Goal: Complete application form

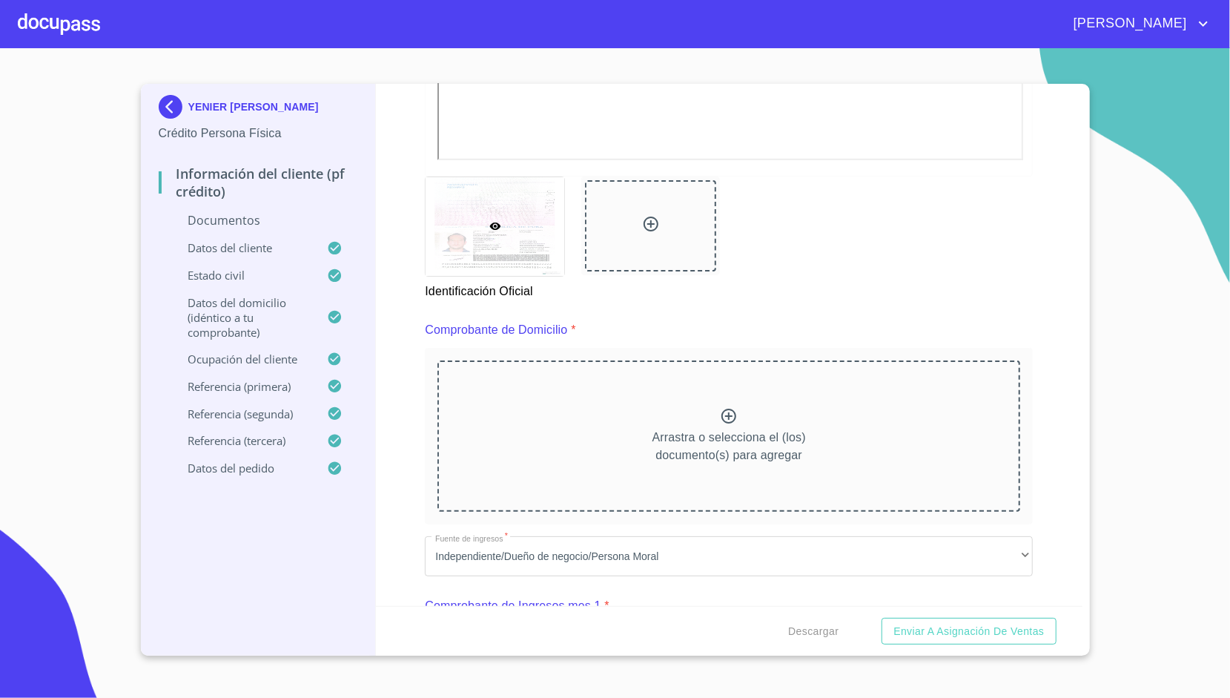
scroll to position [590, 0]
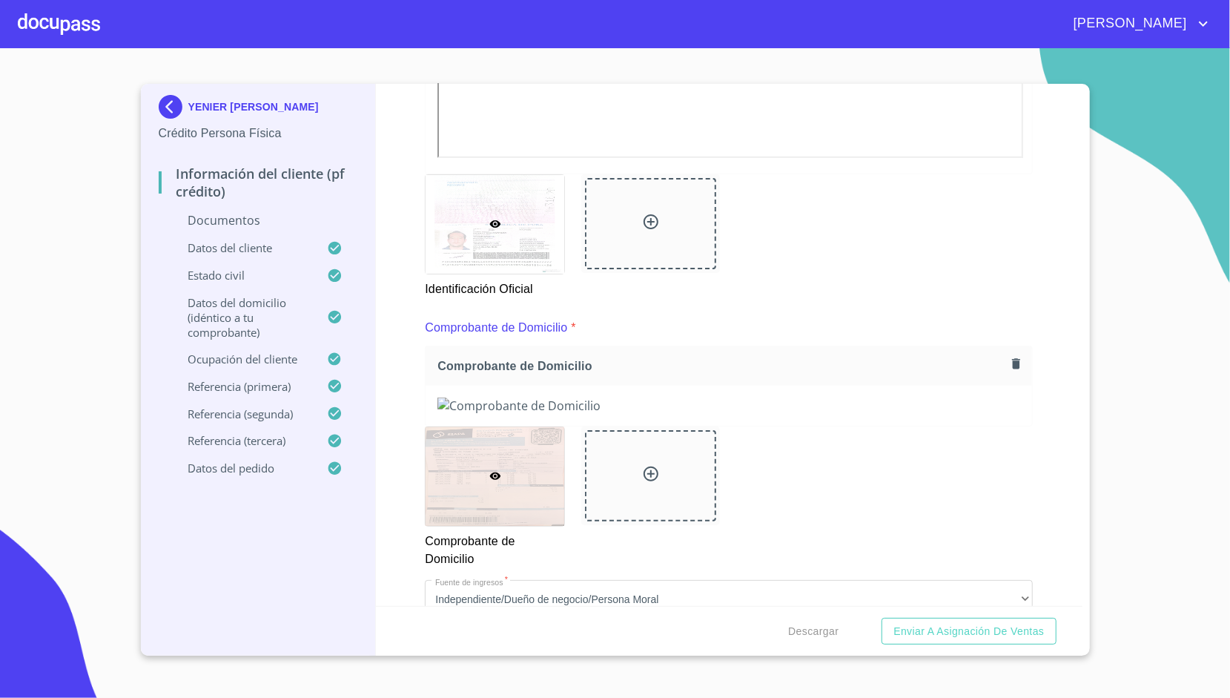
click at [405, 440] on div "Información del cliente (PF crédito) Documentos Documento de identificación.   …" at bounding box center [729, 345] width 707 height 522
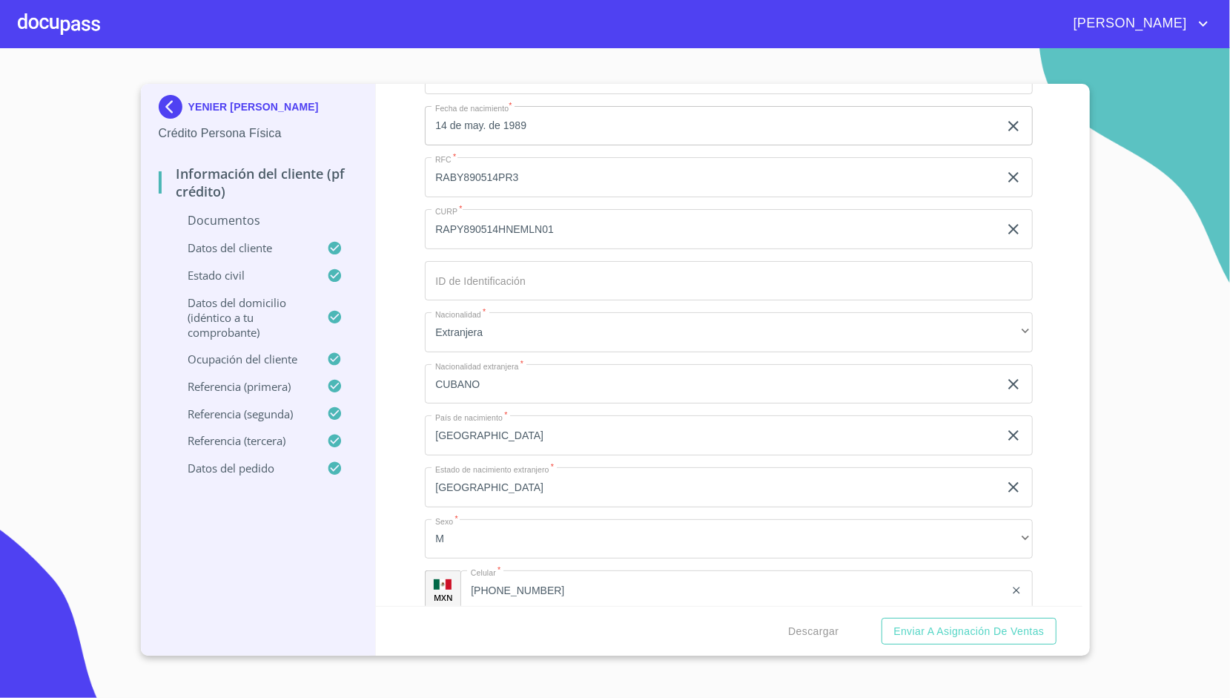
scroll to position [3799, 0]
click at [376, 121] on div "Información del cliente (PF crédito) Documentos Documento de identificación.   …" at bounding box center [729, 345] width 707 height 522
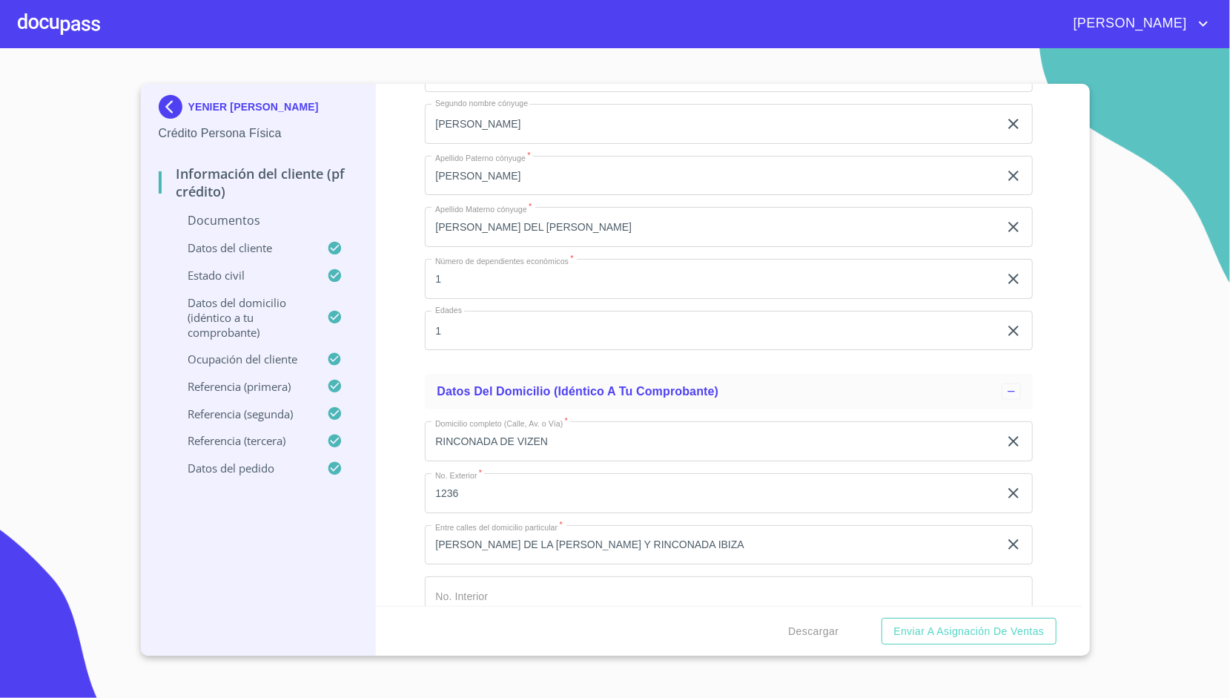
scroll to position [4532, 0]
click at [415, 205] on div "Información del cliente (PF crédito) Documentos Documento de identificación.   …" at bounding box center [729, 345] width 707 height 522
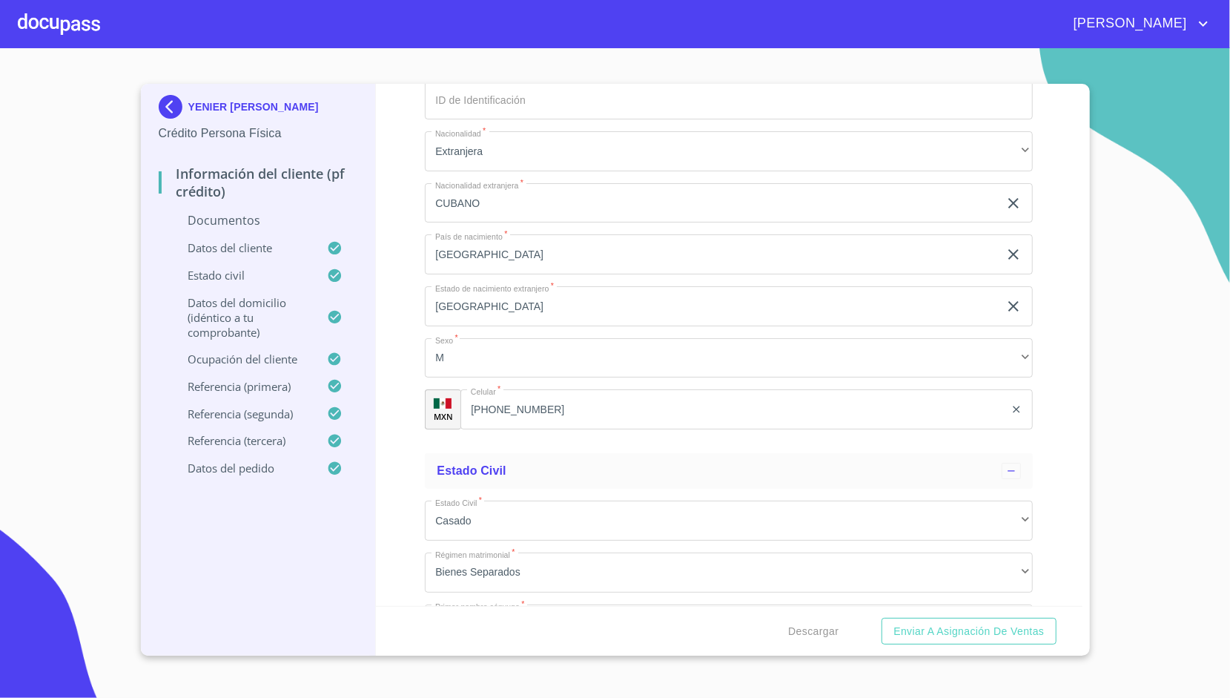
scroll to position [3968, 0]
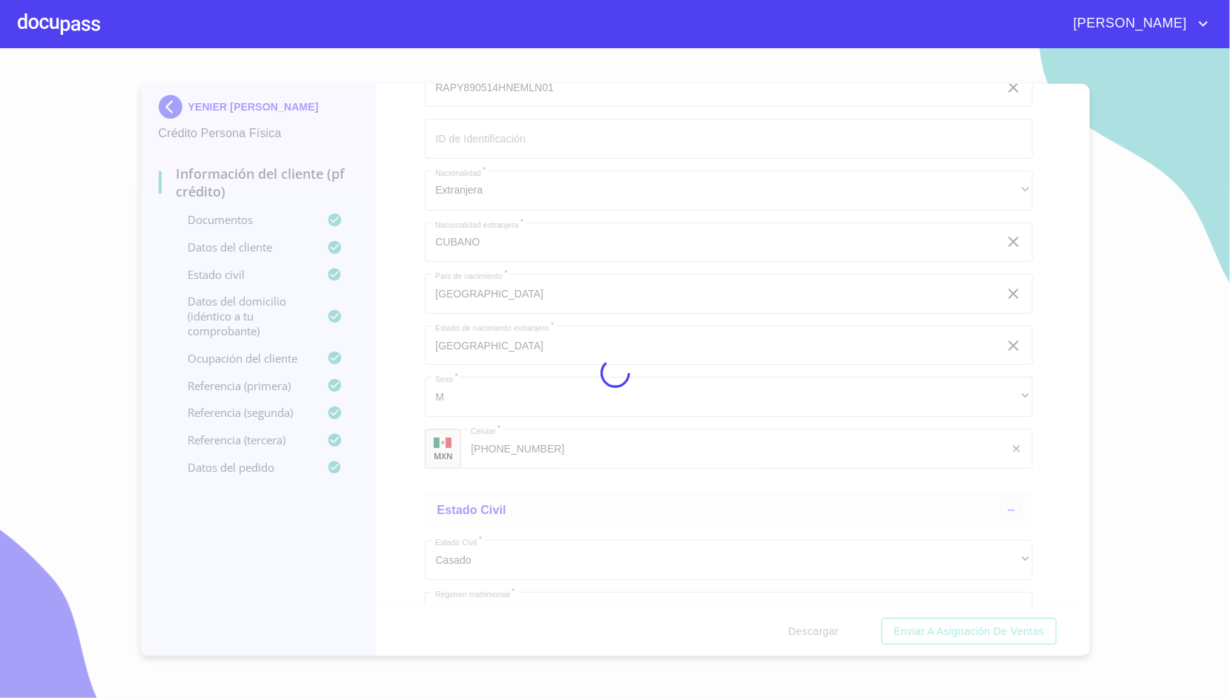
click at [412, 261] on div at bounding box center [615, 373] width 1230 height 650
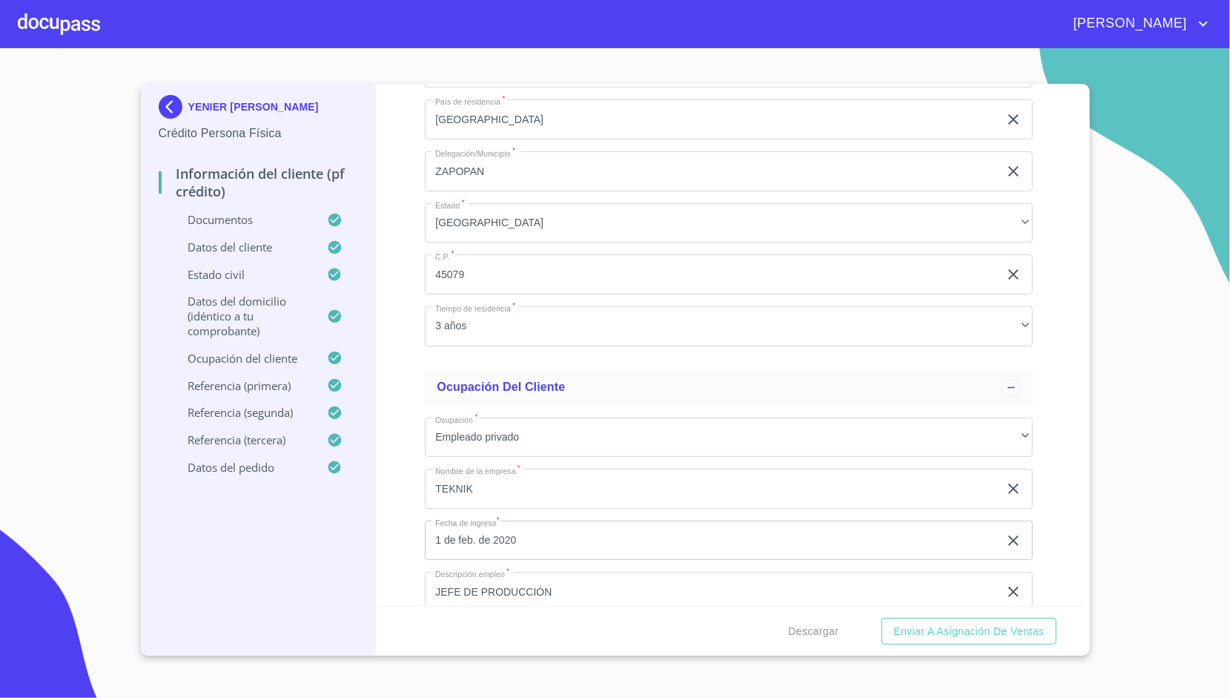
scroll to position [5350, 0]
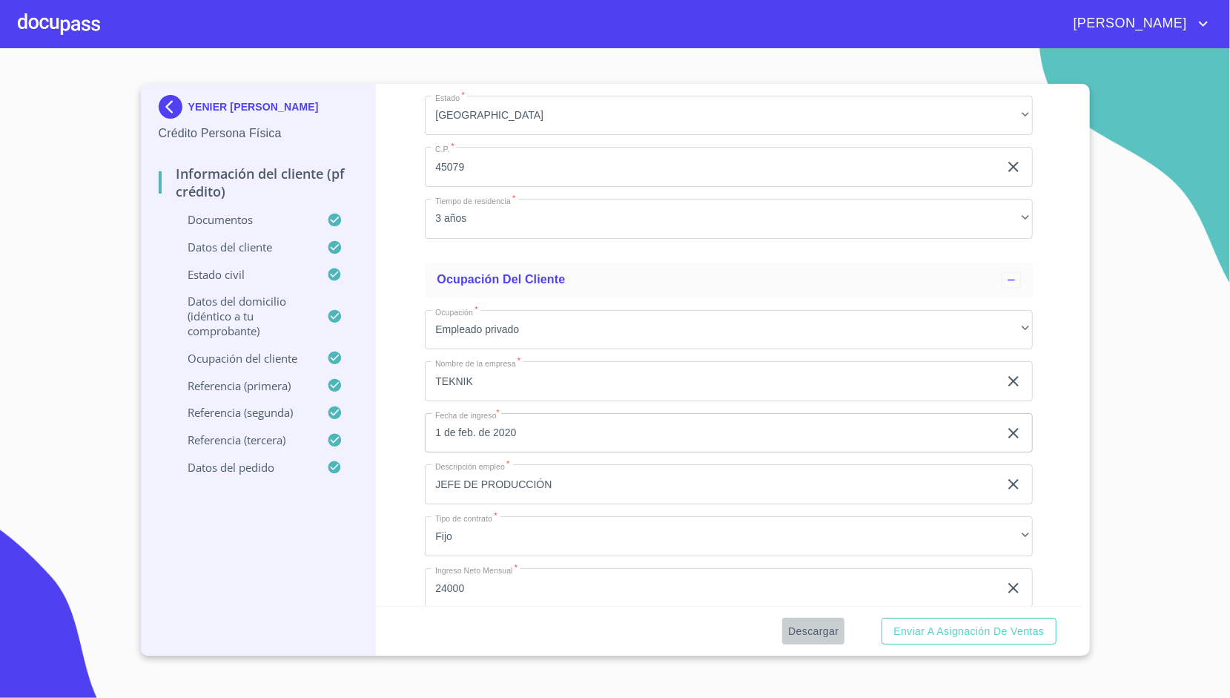
click at [819, 623] on span "Descargar" at bounding box center [813, 631] width 50 height 19
click at [393, 343] on div "Información del cliente (PF crédito) Documentos Documento de identificación.   …" at bounding box center [729, 345] width 707 height 522
click at [909, 636] on span "Enviar a Asignación de Ventas" at bounding box center [969, 631] width 151 height 19
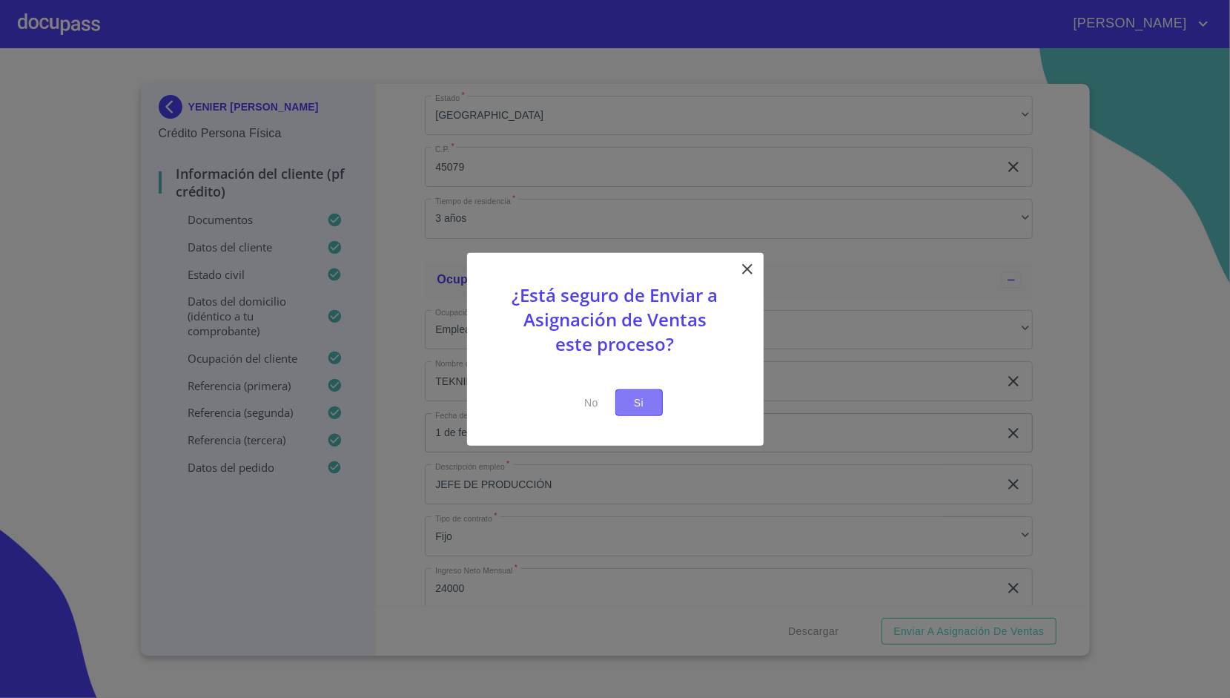
click at [643, 399] on span "Si" at bounding box center [639, 402] width 24 height 19
